Goal: Task Accomplishment & Management: Manage account settings

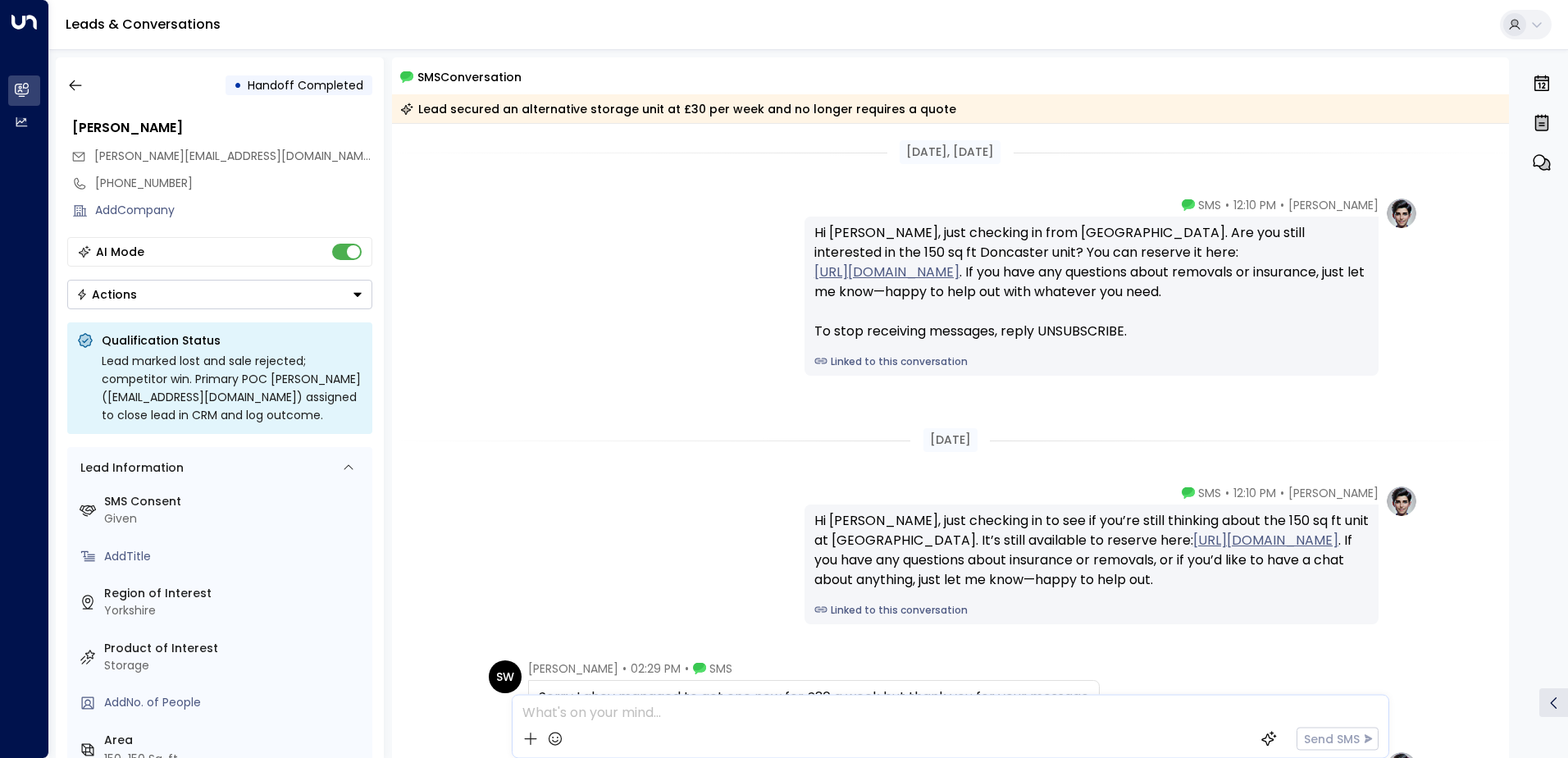
scroll to position [271, 0]
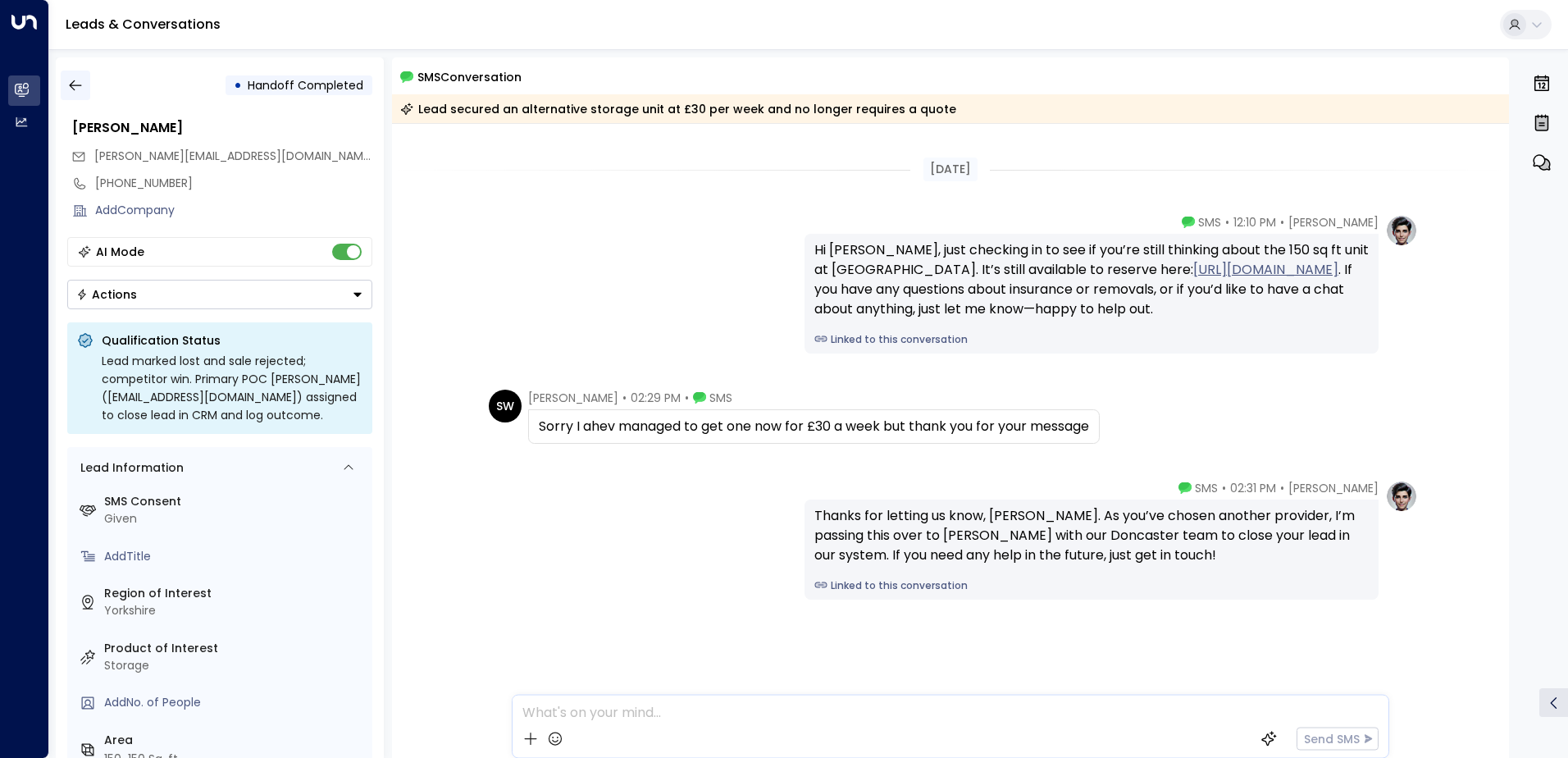
click at [80, 83] on icon "button" at bounding box center [75, 85] width 17 height 17
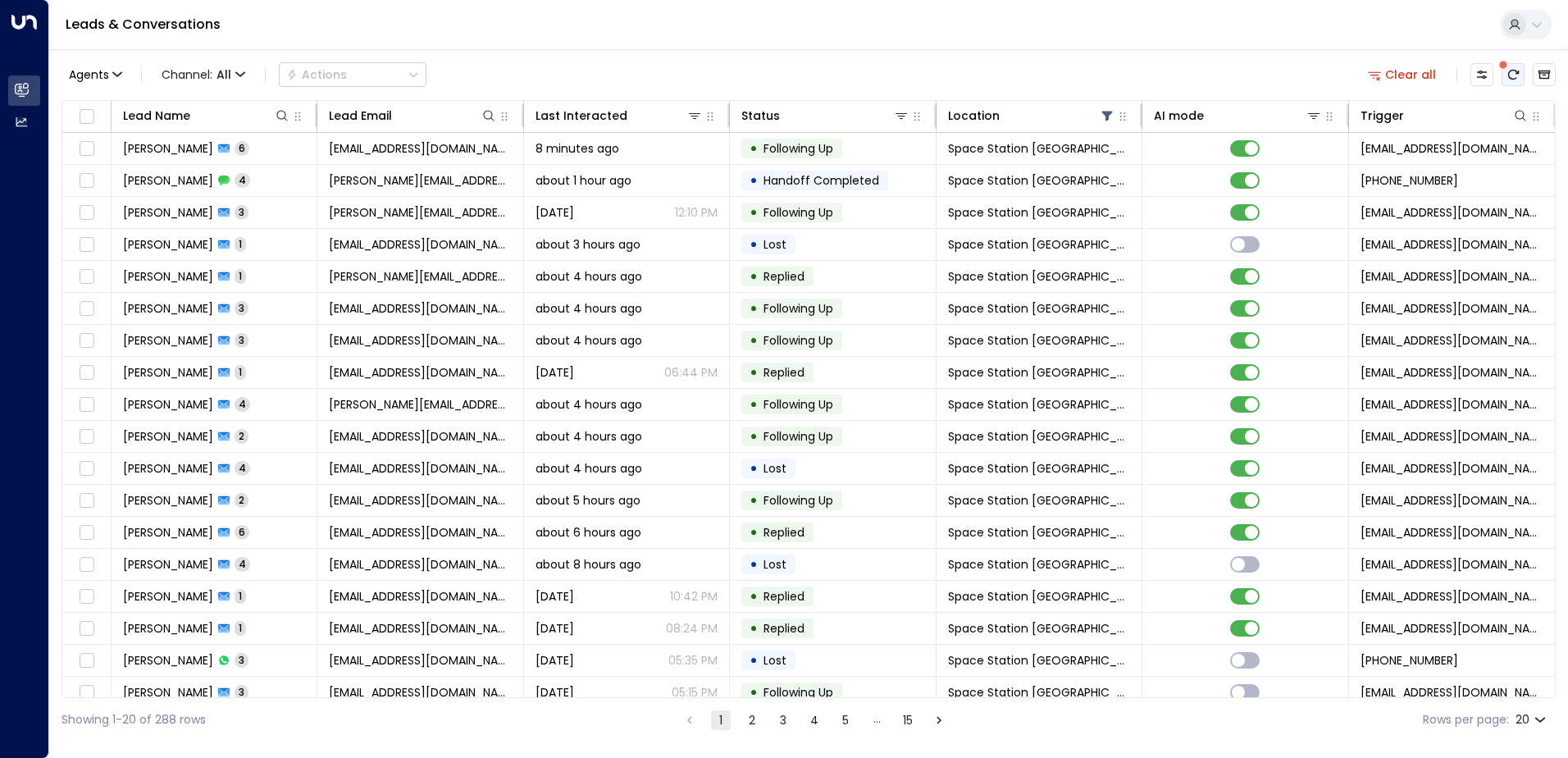
click at [1510, 74] on icon "There are new threads available. Refresh the grid to view the latest updates." at bounding box center [1513, 74] width 13 height 13
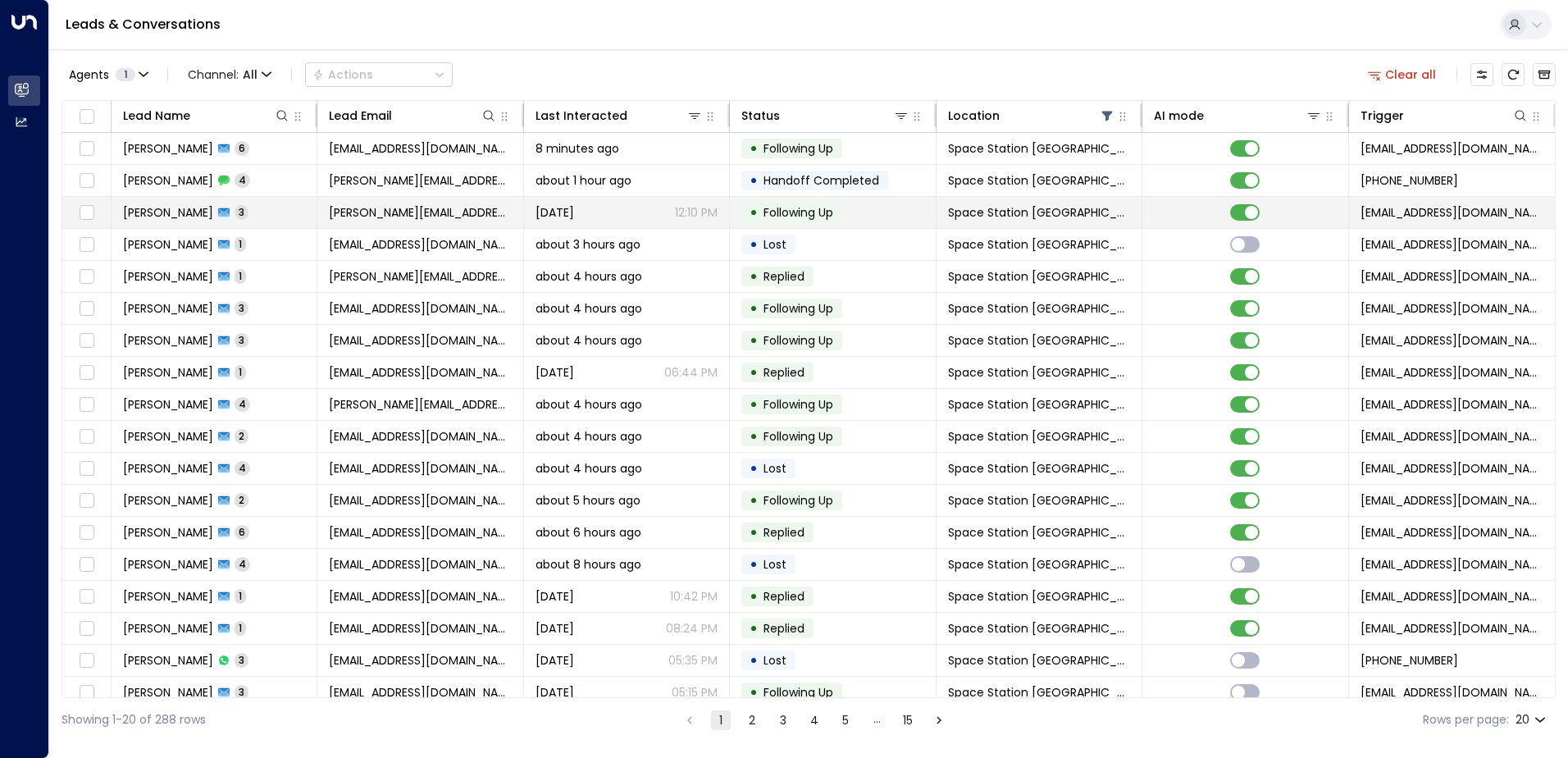
click at [1230, 221] on td at bounding box center [1245, 212] width 206 height 31
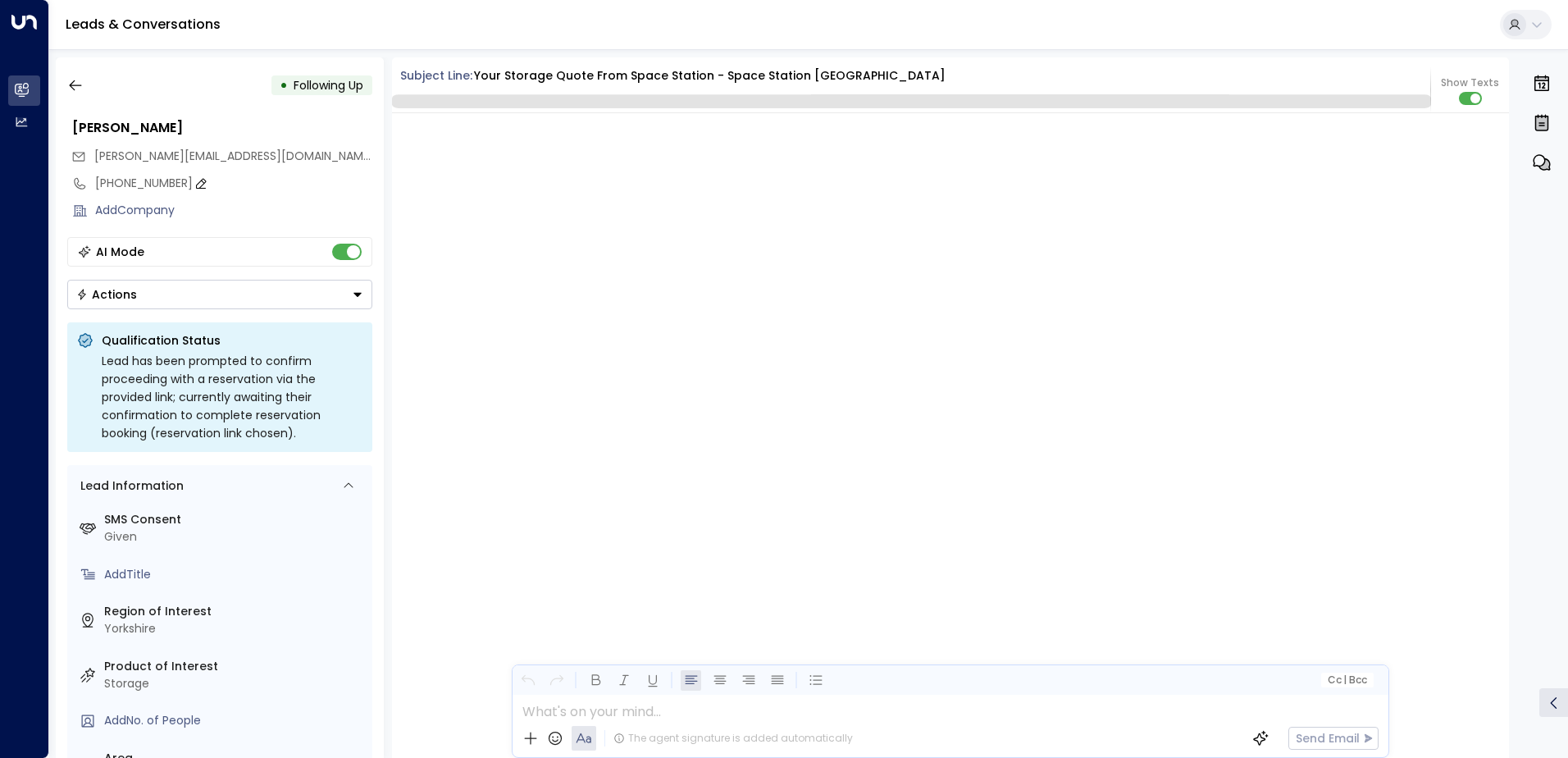
scroll to position [3023, 0]
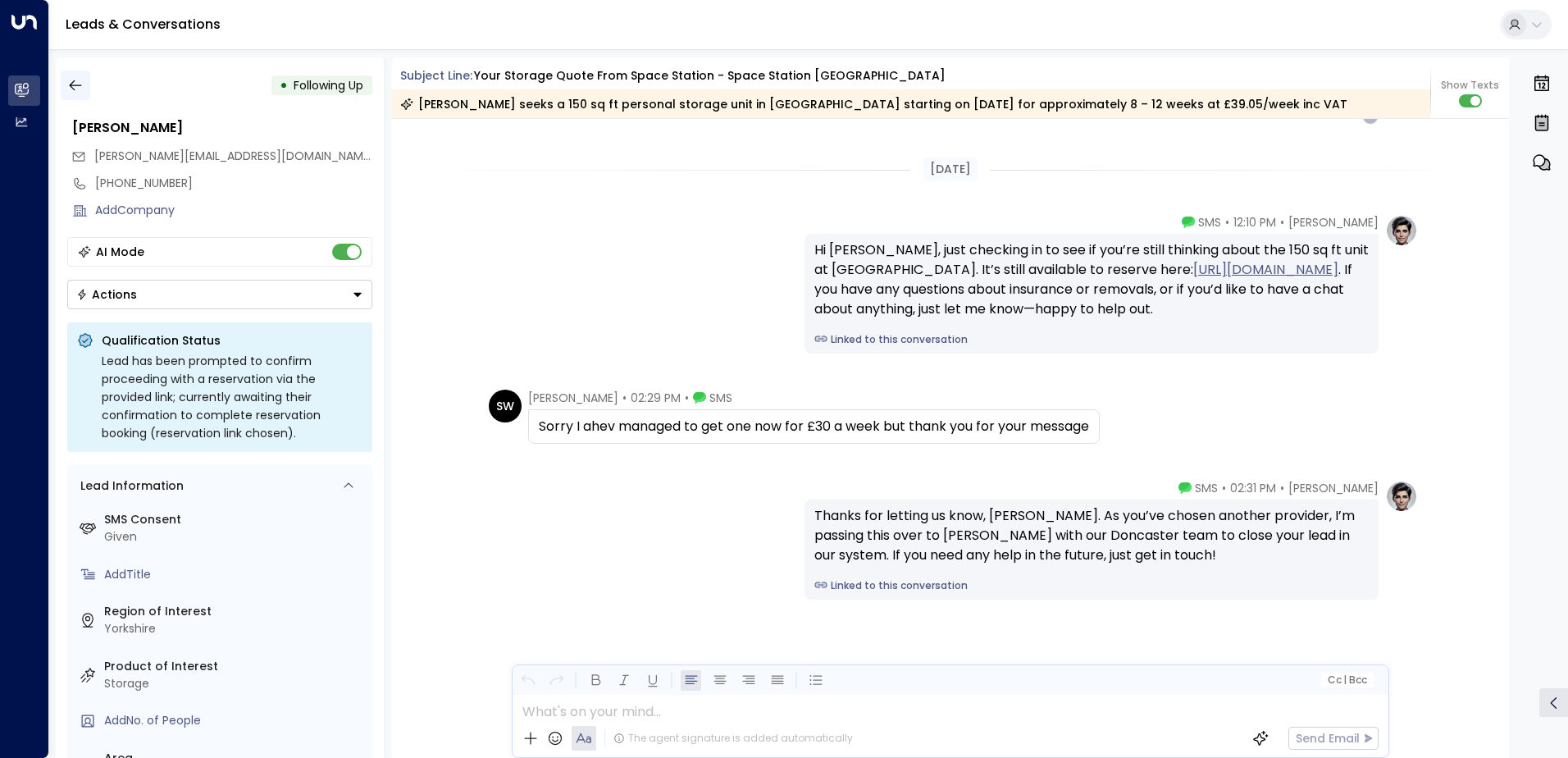
click at [67, 84] on icon "button" at bounding box center [75, 85] width 17 height 17
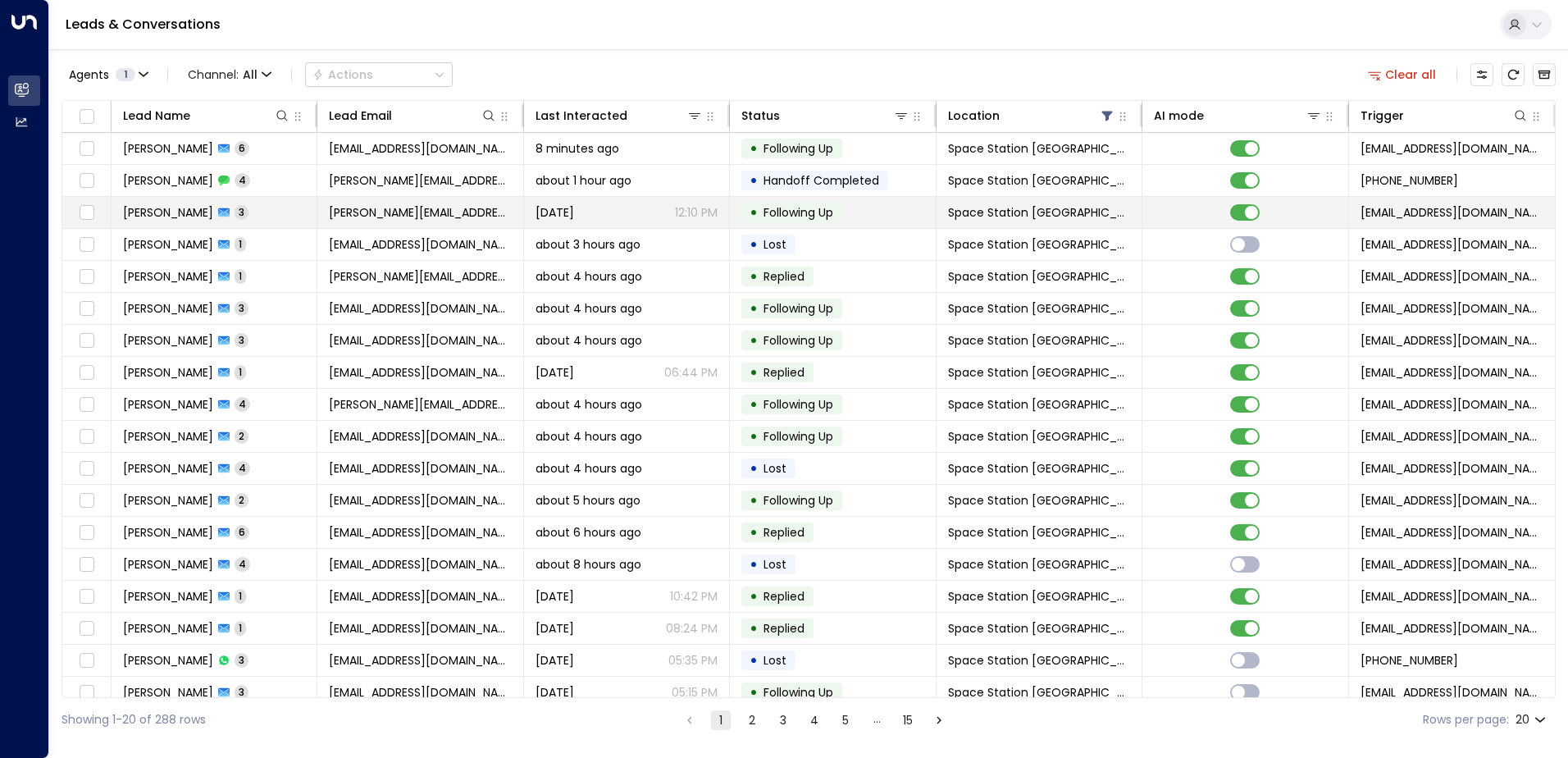
click at [195, 213] on span "[PERSON_NAME]" at bounding box center [168, 212] width 90 height 17
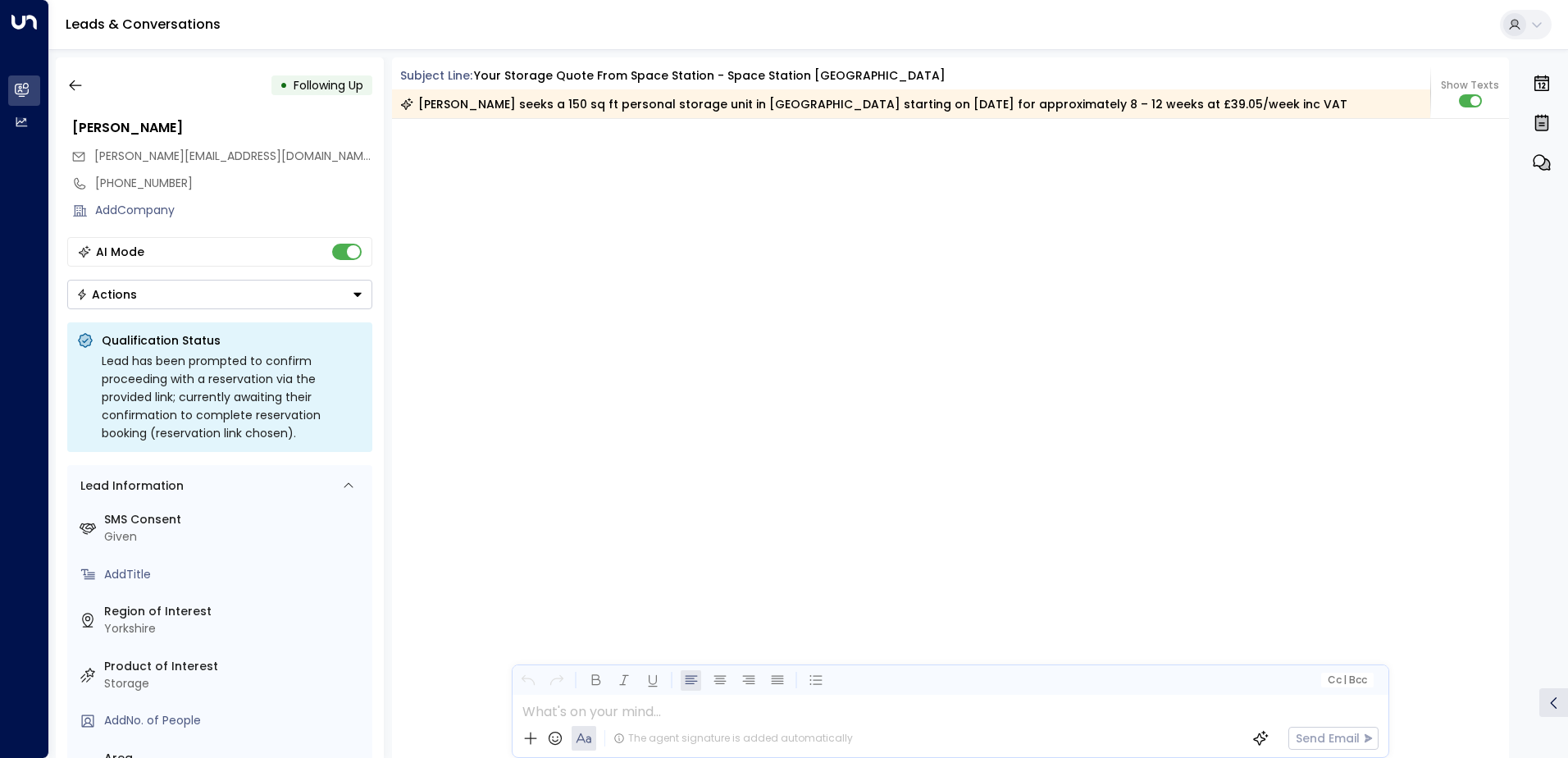
scroll to position [3029, 0]
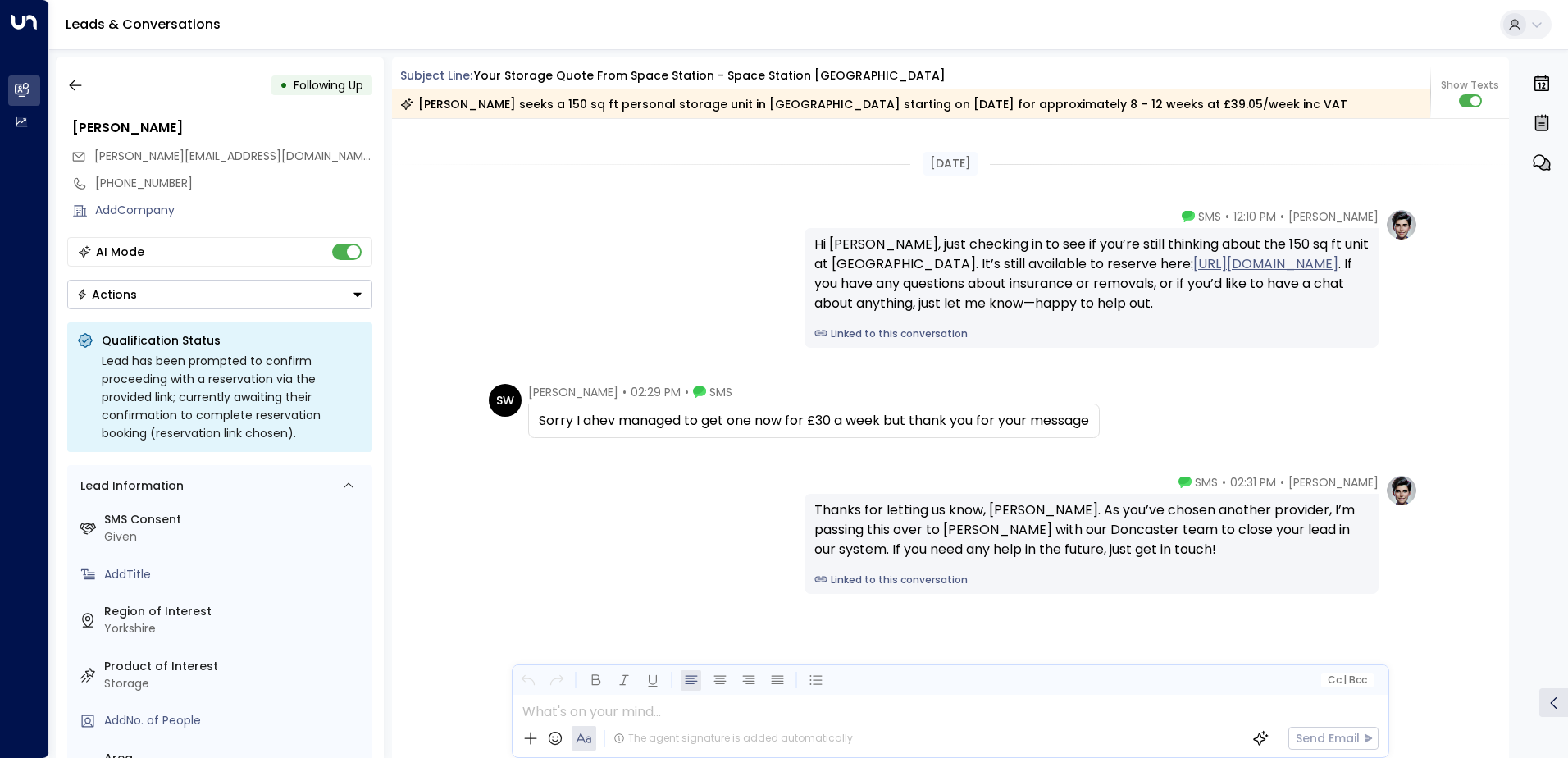
click at [350, 301] on button "Actions" at bounding box center [220, 294] width 305 height 29
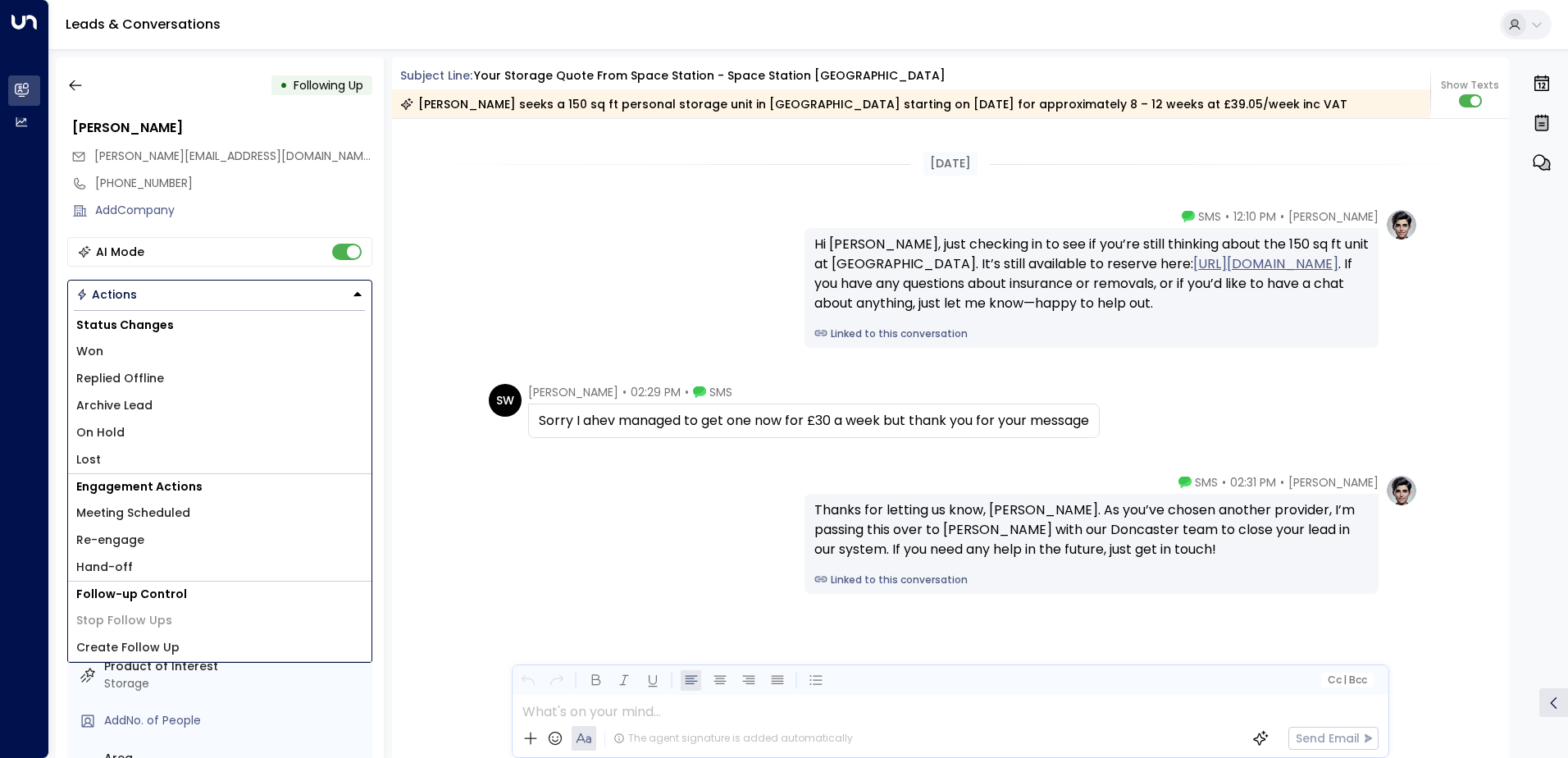
click at [106, 463] on li "Lost" at bounding box center [220, 458] width 303 height 27
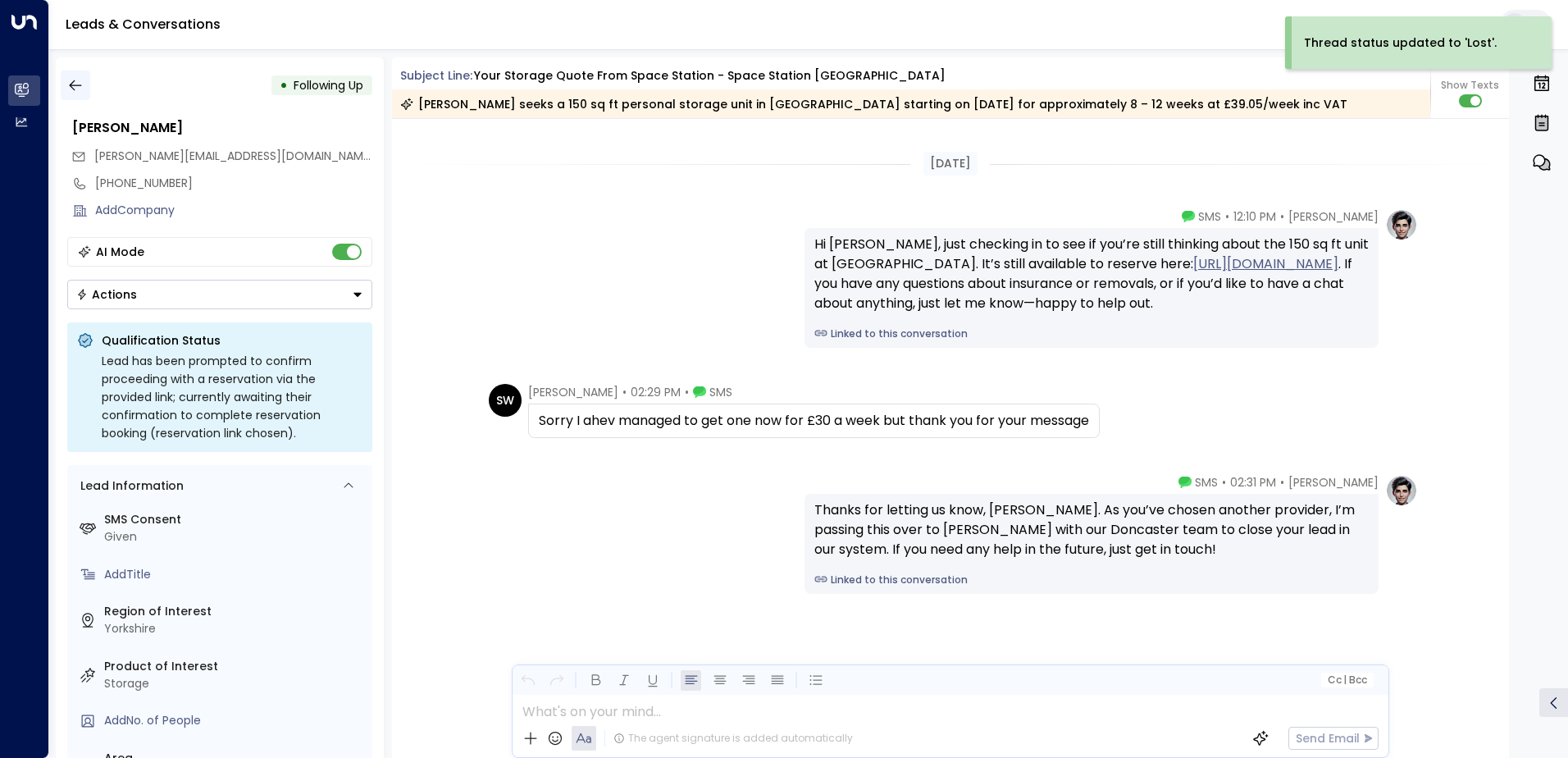
click at [83, 88] on icon "button" at bounding box center [75, 85] width 17 height 17
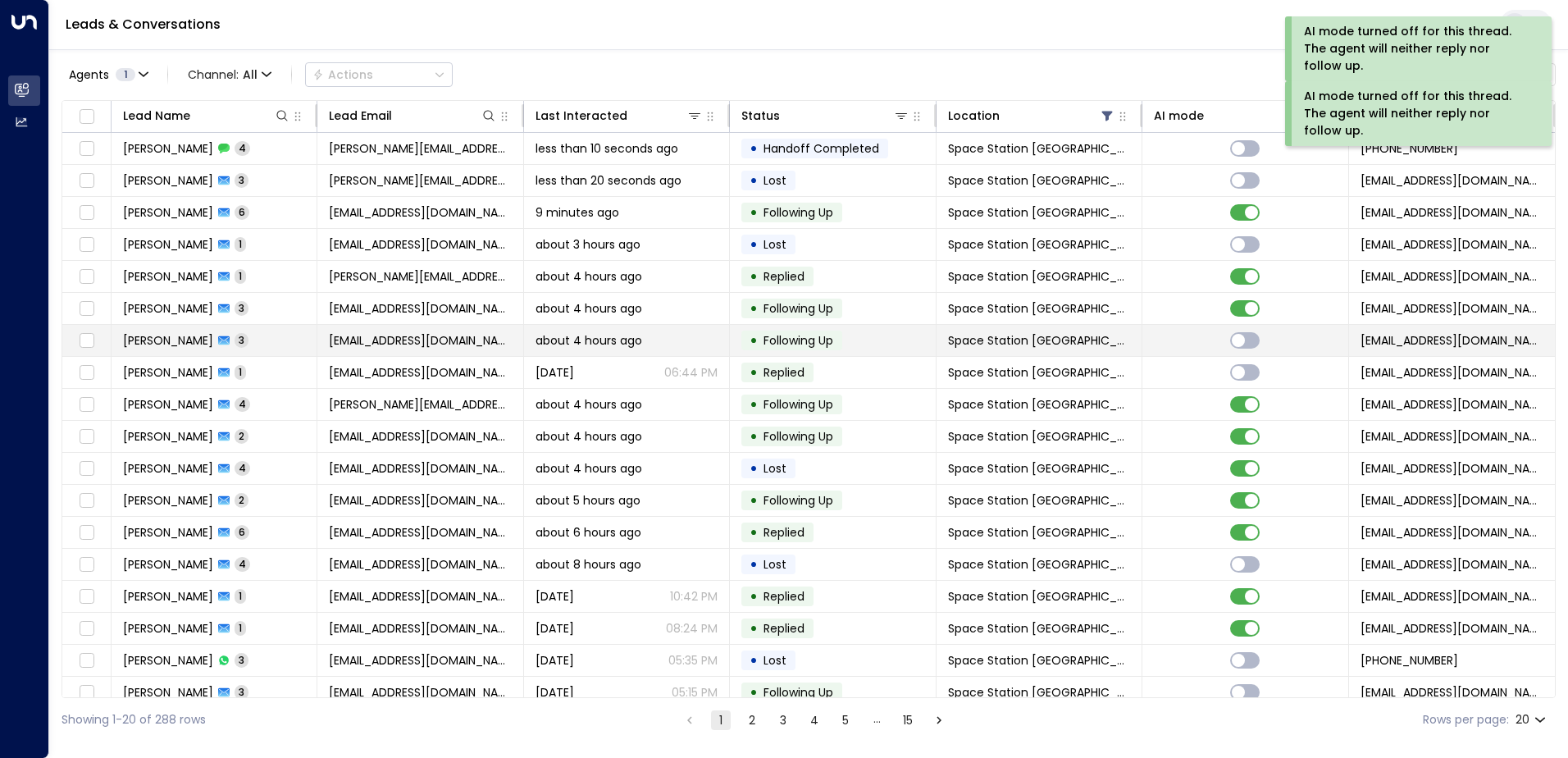
click at [141, 349] on td "[PERSON_NAME] 3" at bounding box center [214, 340] width 206 height 31
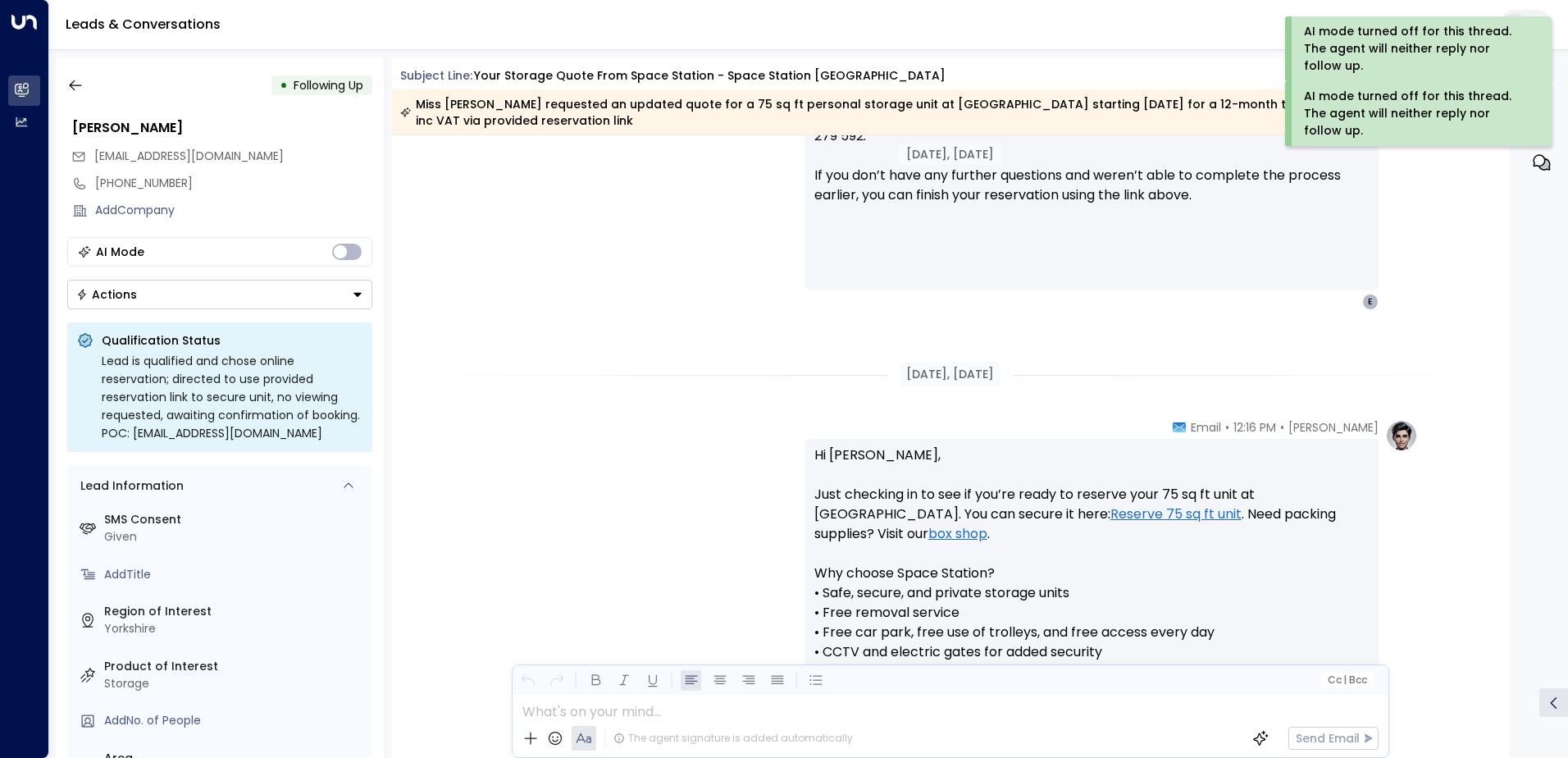
scroll to position [560, 0]
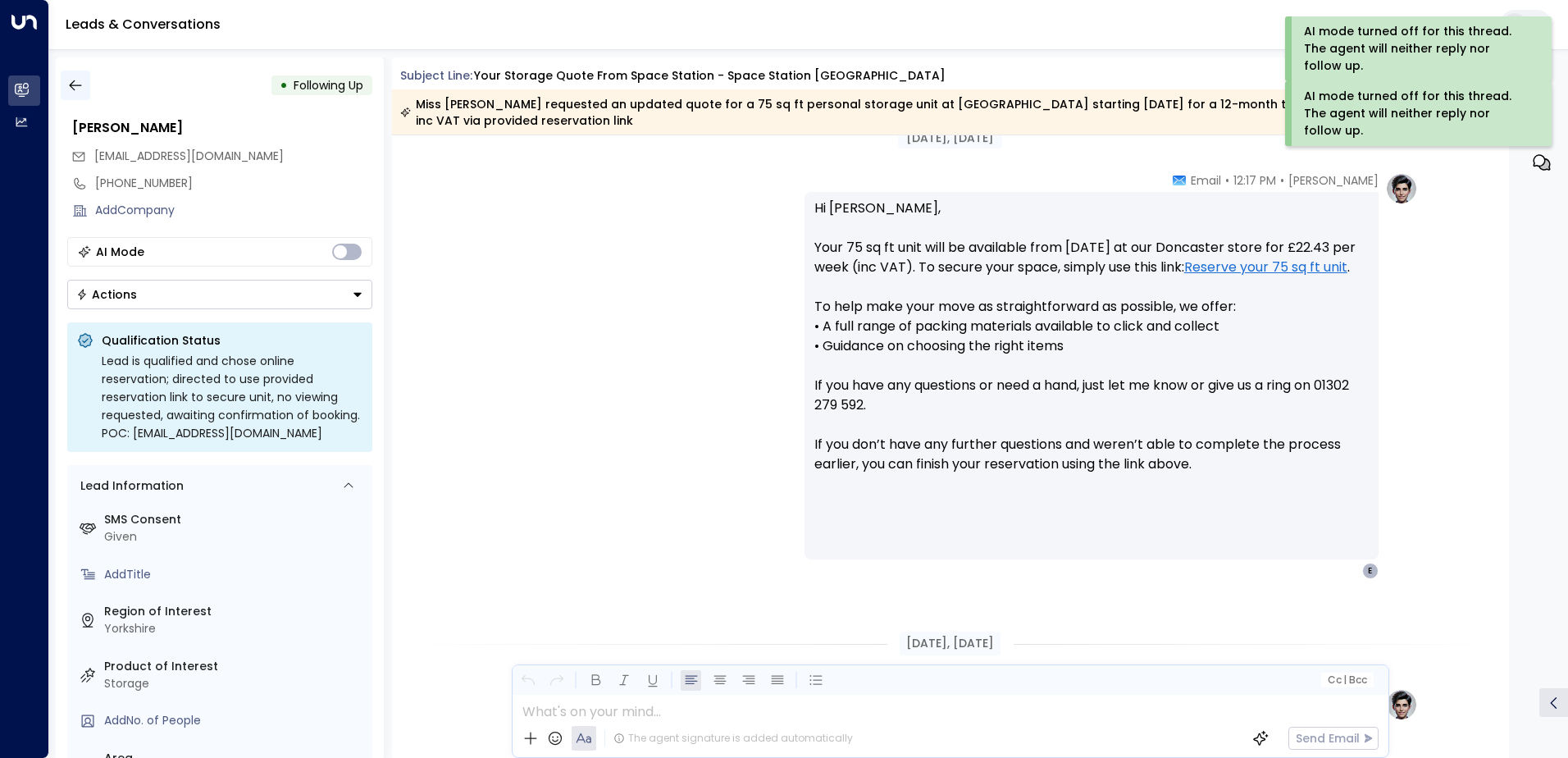
click at [80, 87] on icon "button" at bounding box center [75, 85] width 17 height 17
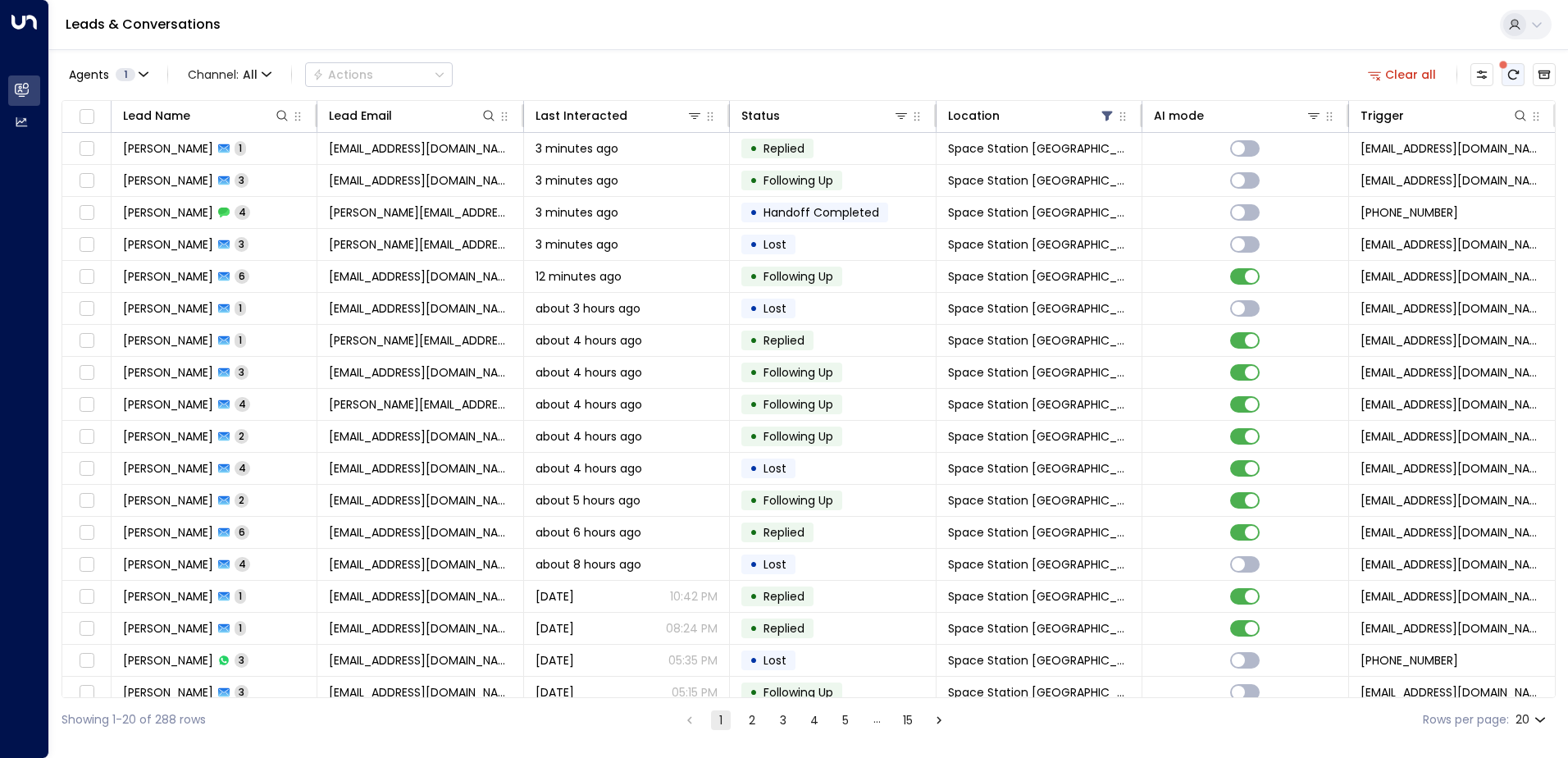
click at [1514, 72] on icon "There are new threads available. Refresh the grid to view the latest updates." at bounding box center [1513, 74] width 13 height 13
click at [1510, 72] on icon "There are new threads available. Refresh the grid to view the latest updates." at bounding box center [1514, 74] width 11 height 10
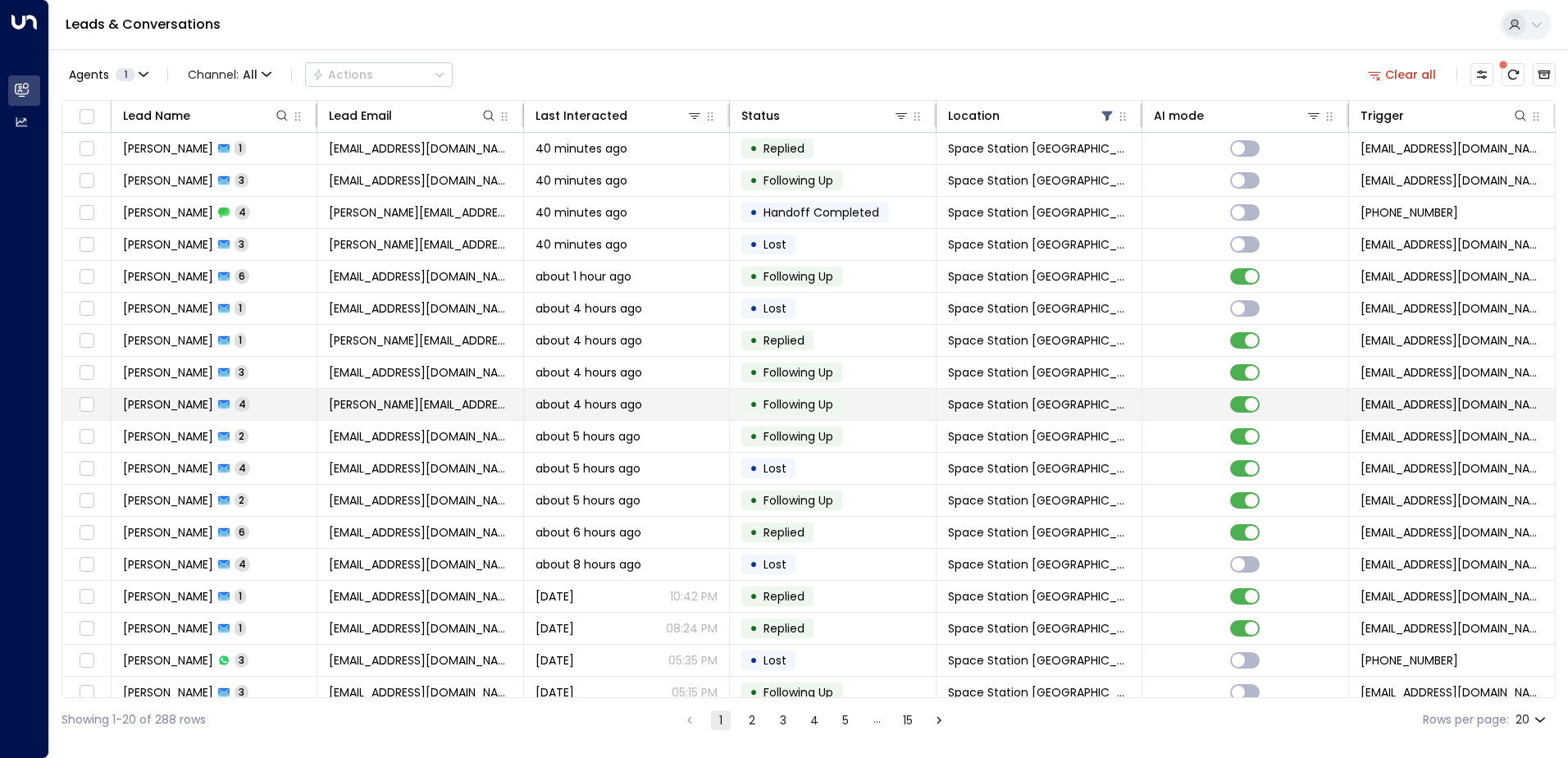
scroll to position [80, 0]
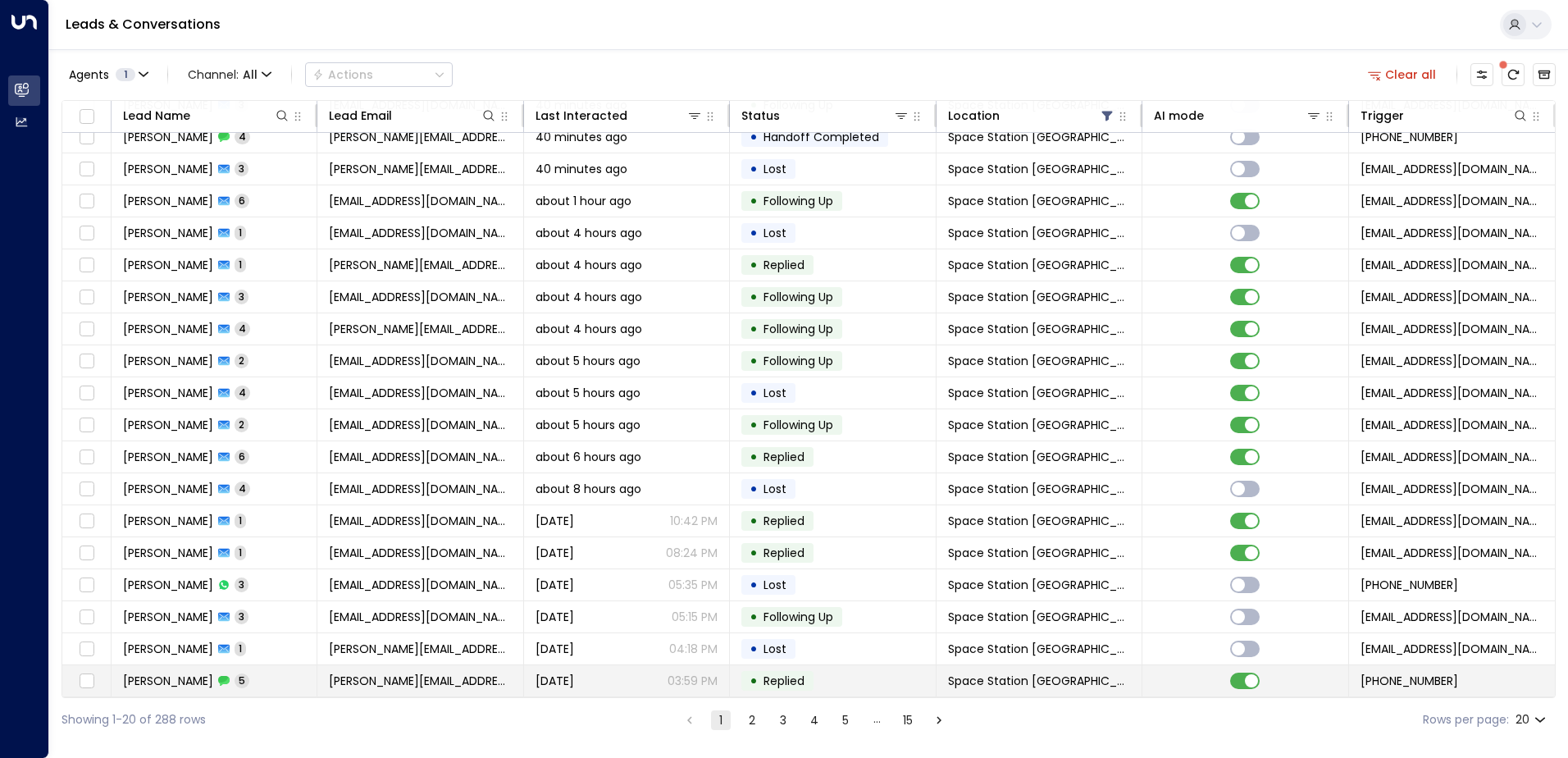
click at [210, 682] on span "[PERSON_NAME]" at bounding box center [168, 681] width 90 height 17
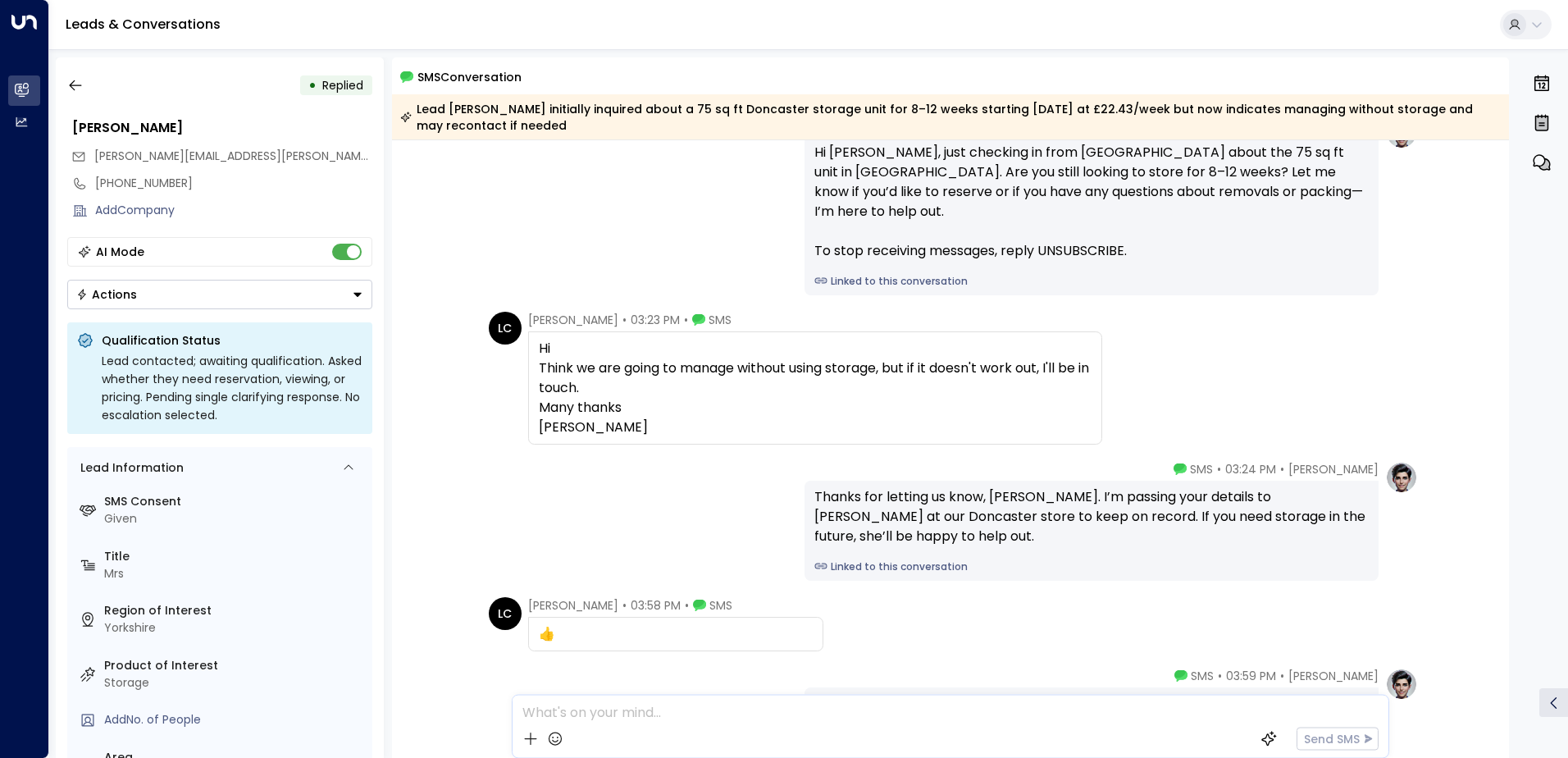
scroll to position [243, 0]
